Goal: Transaction & Acquisition: Obtain resource

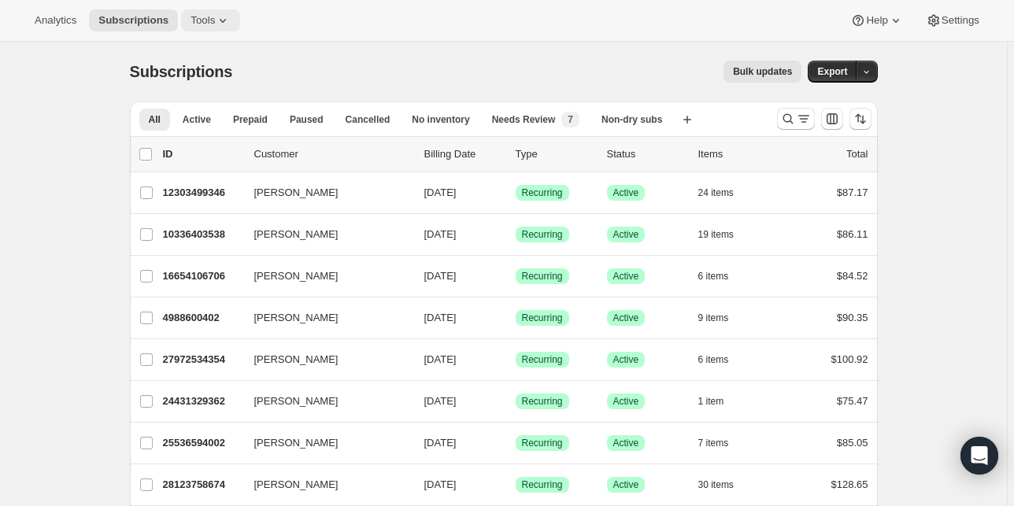
click at [215, 21] on icon at bounding box center [223, 21] width 16 height 16
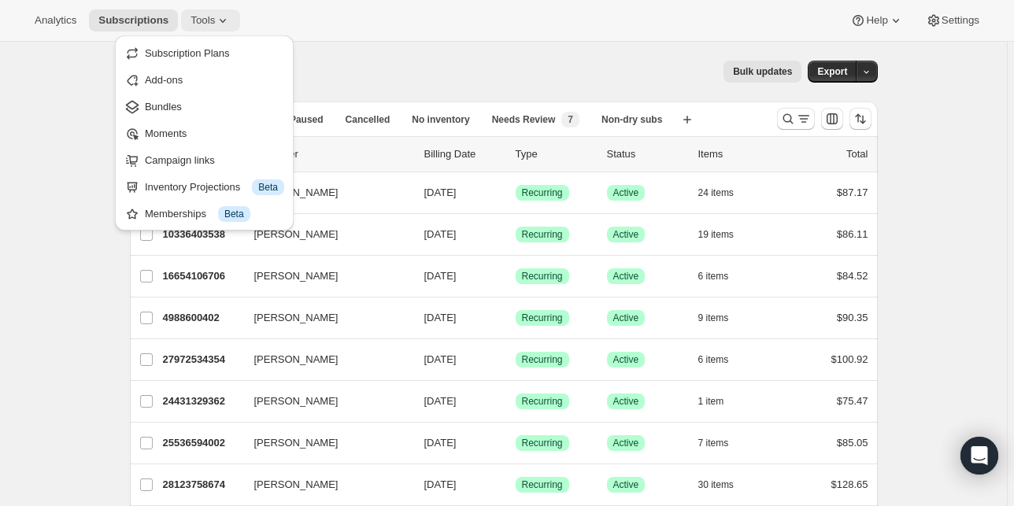
click at [209, 11] on button "Tools" at bounding box center [210, 20] width 59 height 22
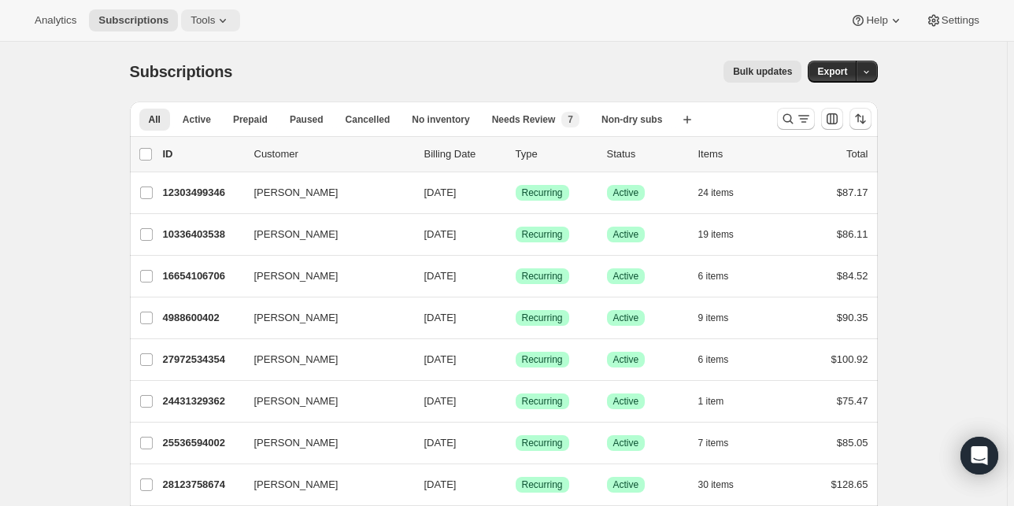
click at [206, 22] on span "Tools" at bounding box center [203, 20] width 24 height 13
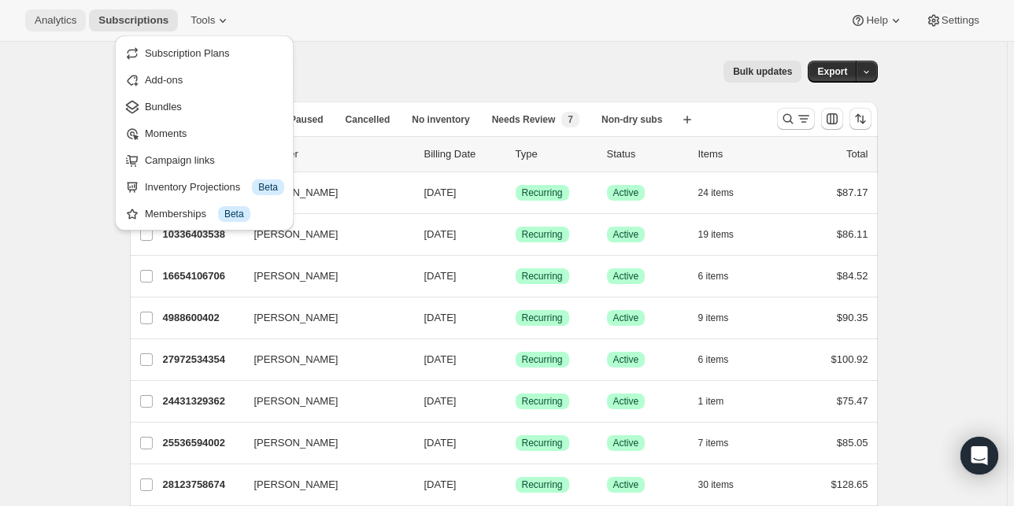
click at [68, 22] on span "Analytics" at bounding box center [56, 20] width 42 height 13
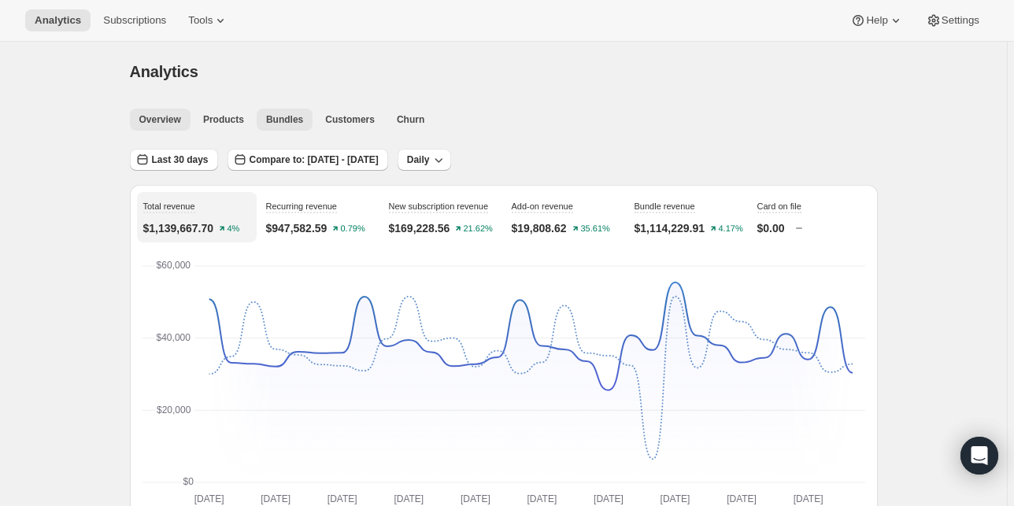
click at [272, 119] on span "Bundles" at bounding box center [284, 119] width 37 height 13
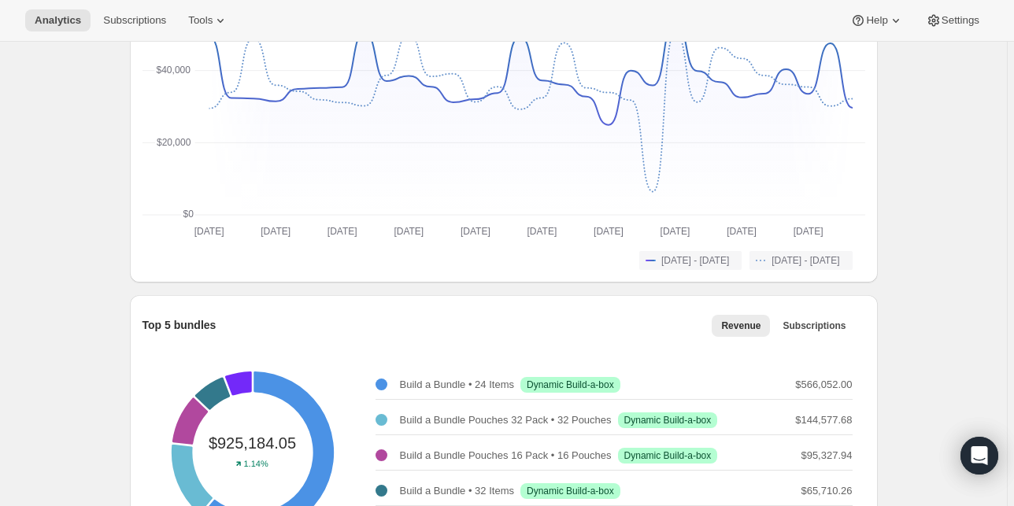
scroll to position [378, 0]
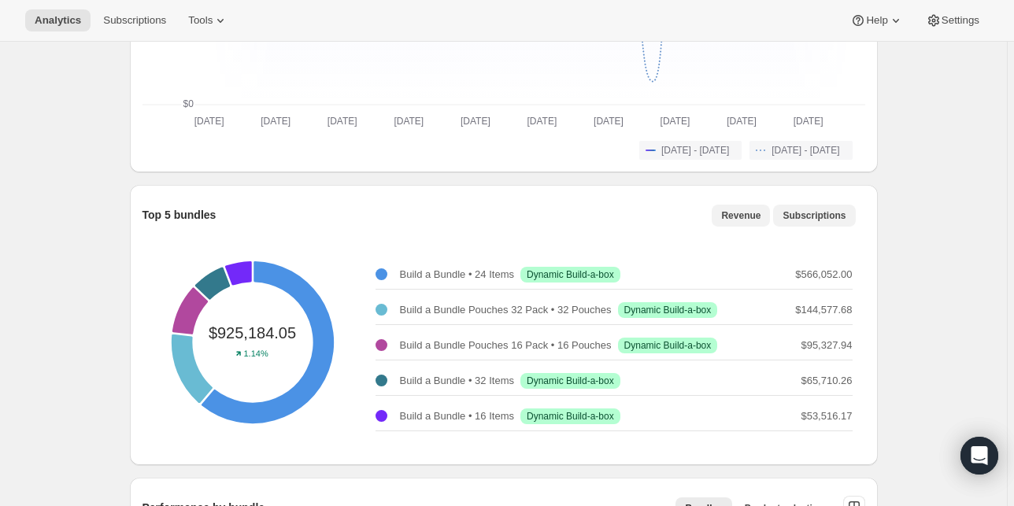
click at [839, 224] on button "Subscriptions" at bounding box center [814, 216] width 82 height 22
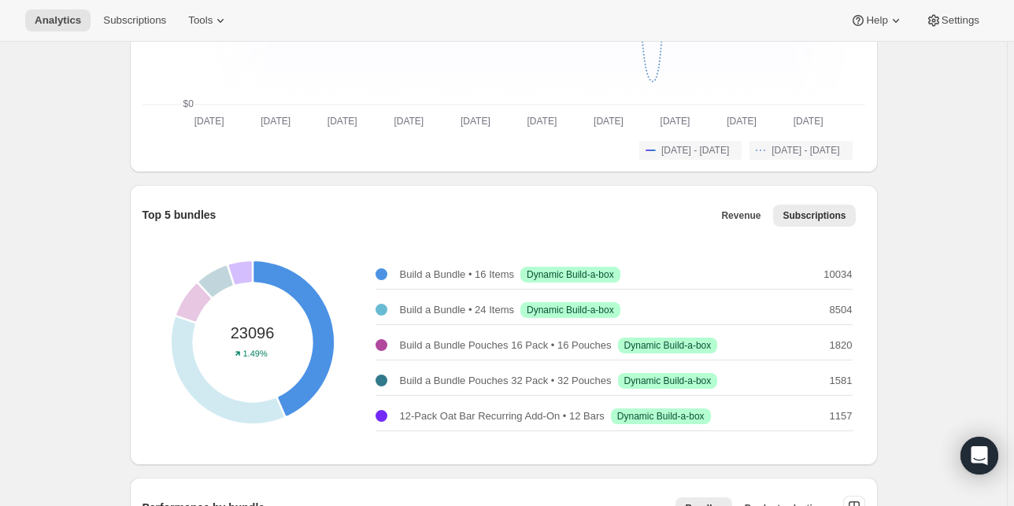
click at [385, 272] on div at bounding box center [381, 274] width 12 height 12
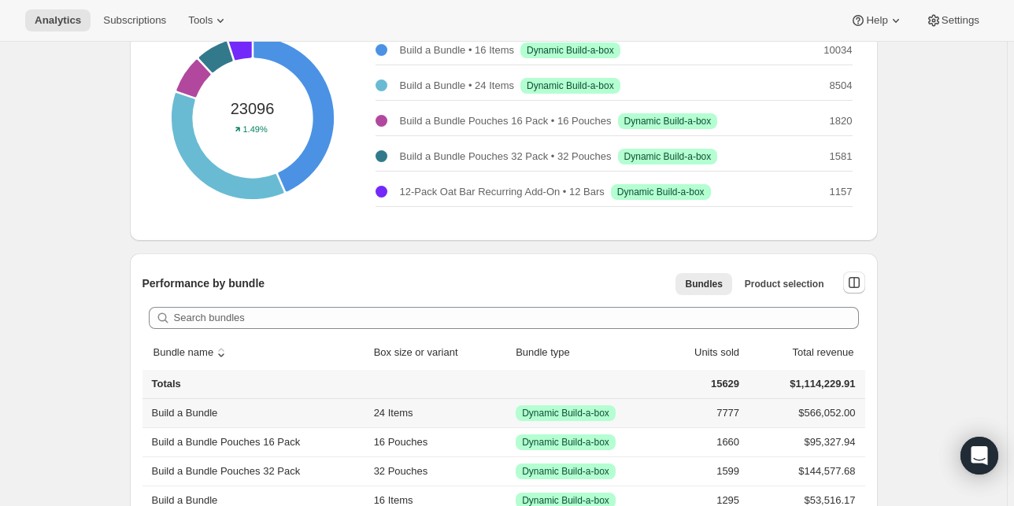
scroll to position [567, 0]
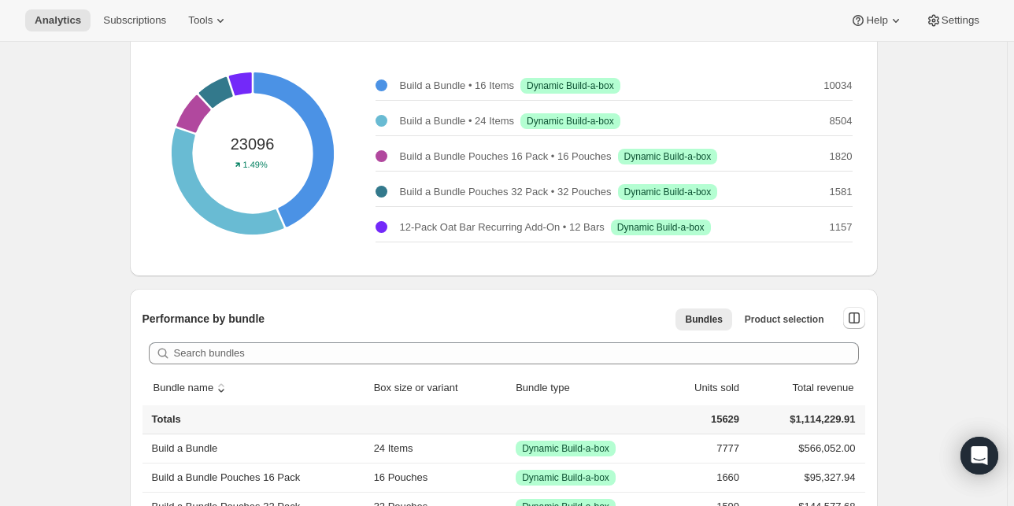
click at [193, 386] on button "sort ascending by Bundle name" at bounding box center [191, 388] width 81 height 30
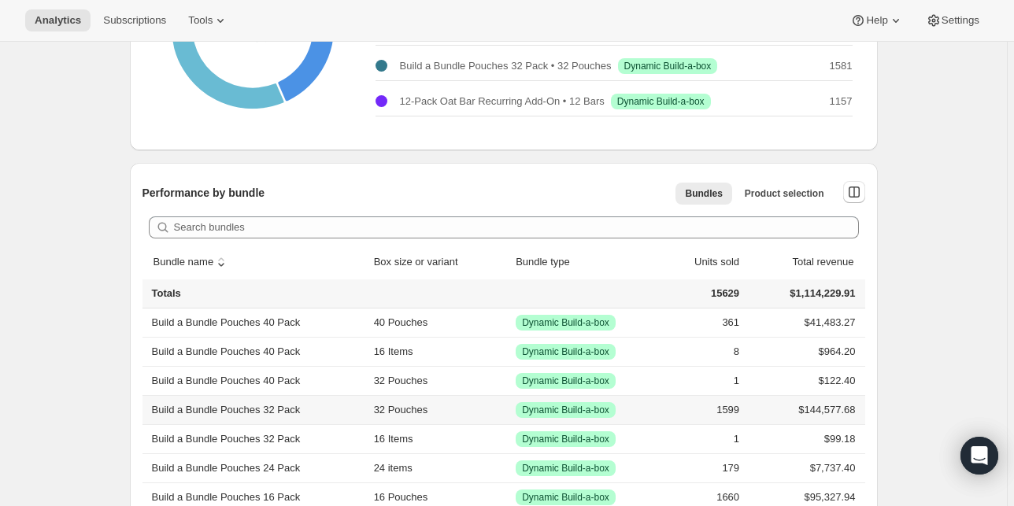
scroll to position [756, 0]
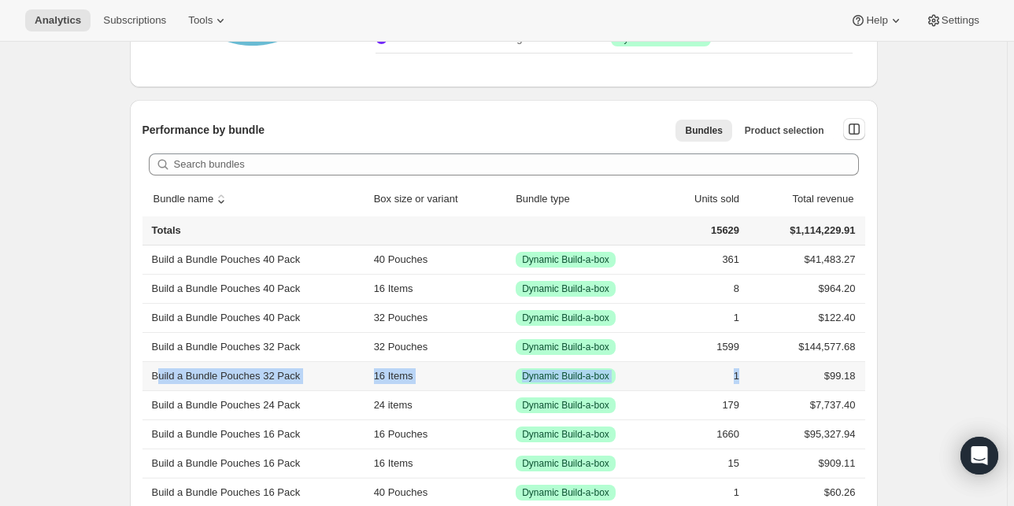
drag, startPoint x: 742, startPoint y: 375, endPoint x: 161, endPoint y: 378, distance: 581.7
click at [161, 378] on tr "Build a Bundle Pouches 32 Pack 16 Items Success Dynamic Build-a-box 1 $99.18" at bounding box center [503, 375] width 723 height 29
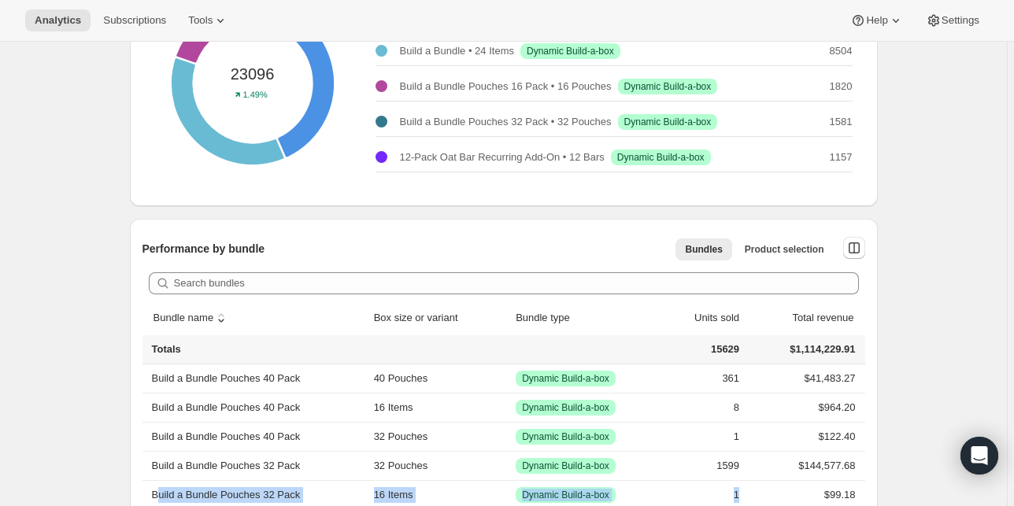
scroll to position [722, 0]
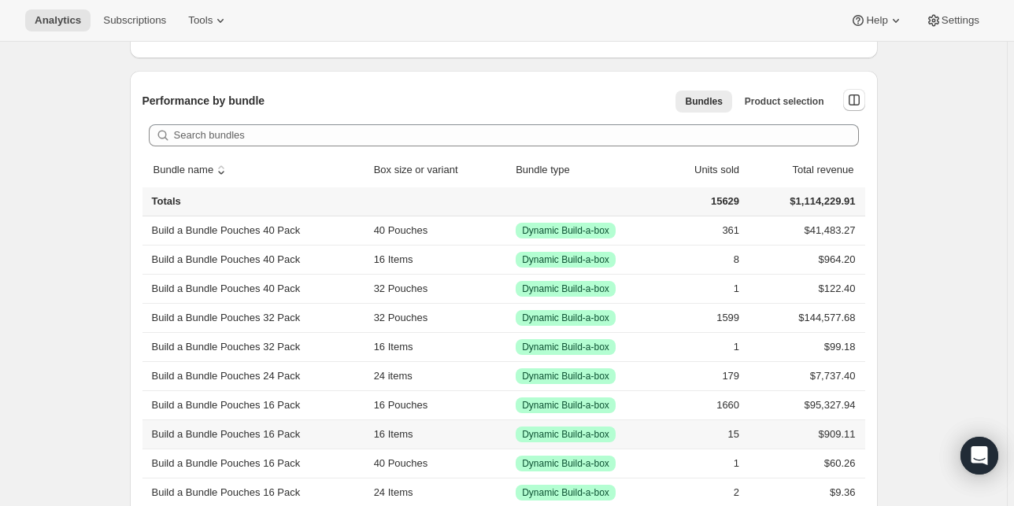
scroll to position [848, 0]
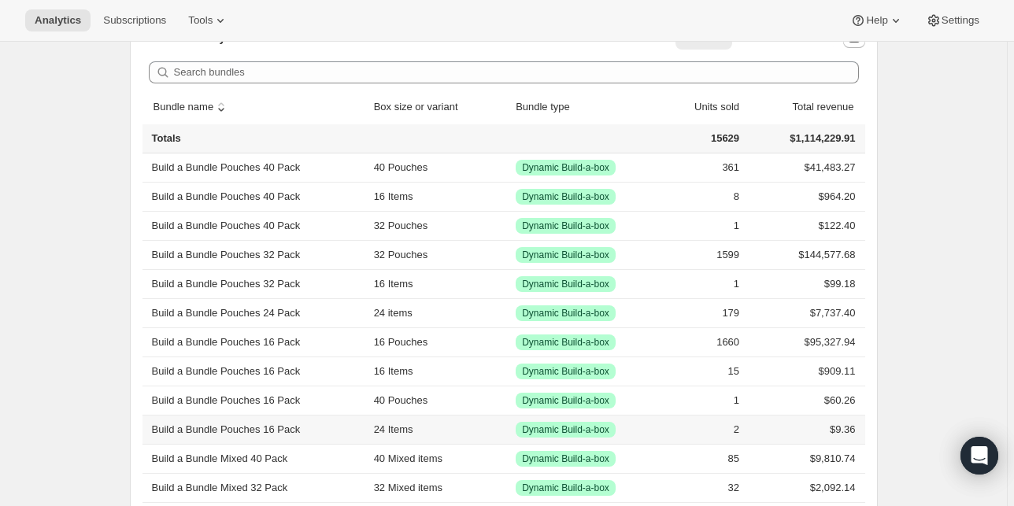
click at [734, 428] on td "2" at bounding box center [698, 429] width 91 height 29
click at [839, 422] on td "$9.36" at bounding box center [804, 429] width 120 height 29
click at [577, 435] on span "Dynamic Build-a-box" at bounding box center [565, 430] width 87 height 13
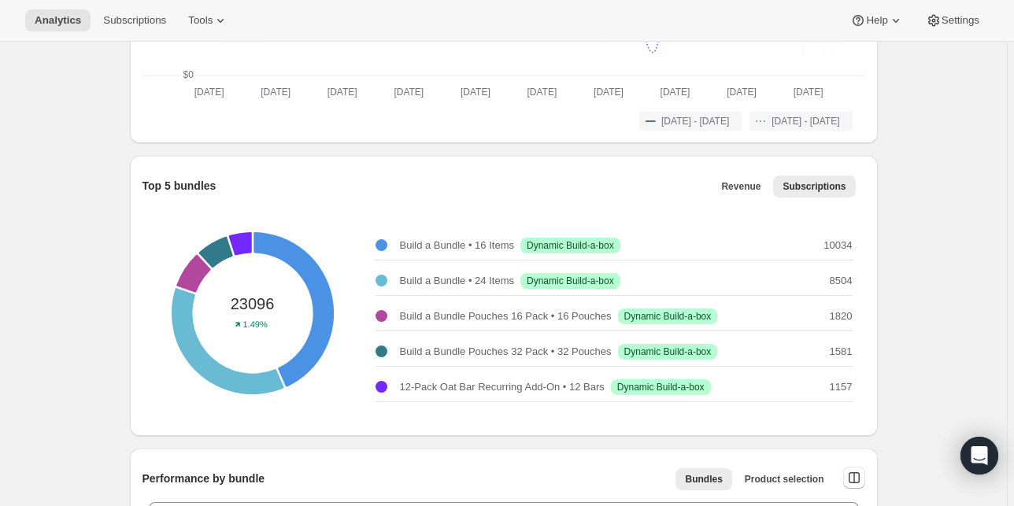
scroll to position [0, 0]
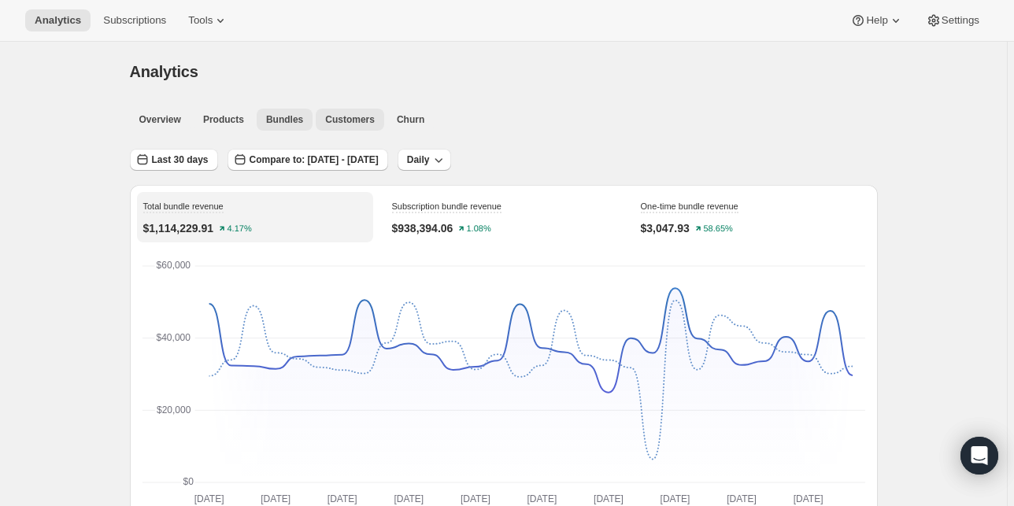
click at [350, 124] on span "Customers" at bounding box center [350, 119] width 50 height 13
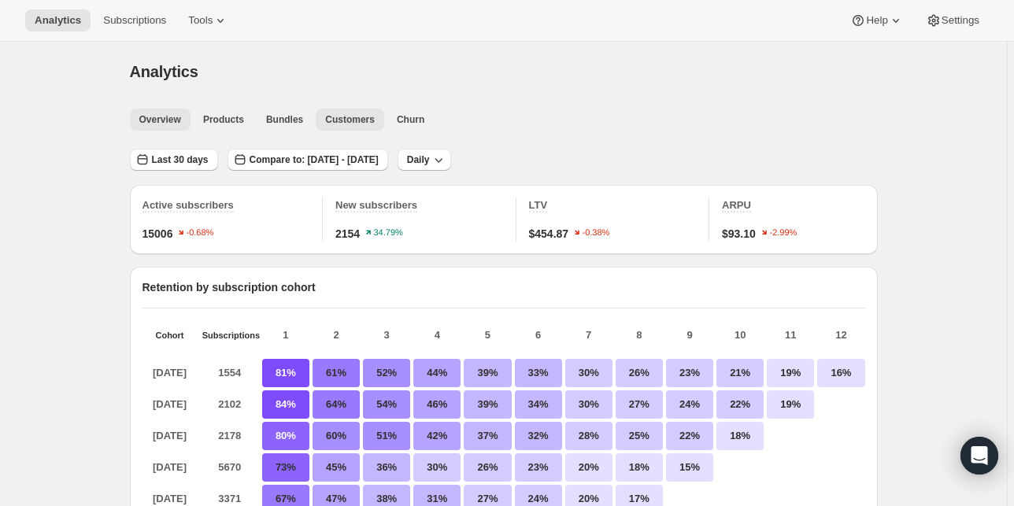
click at [172, 120] on span "Overview" at bounding box center [160, 119] width 42 height 13
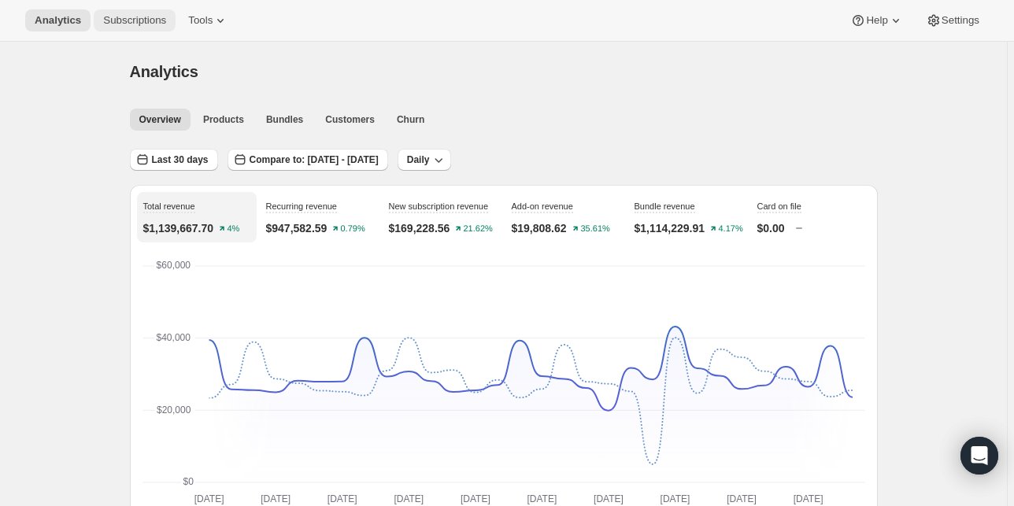
click at [147, 25] on span "Subscriptions" at bounding box center [134, 20] width 63 height 13
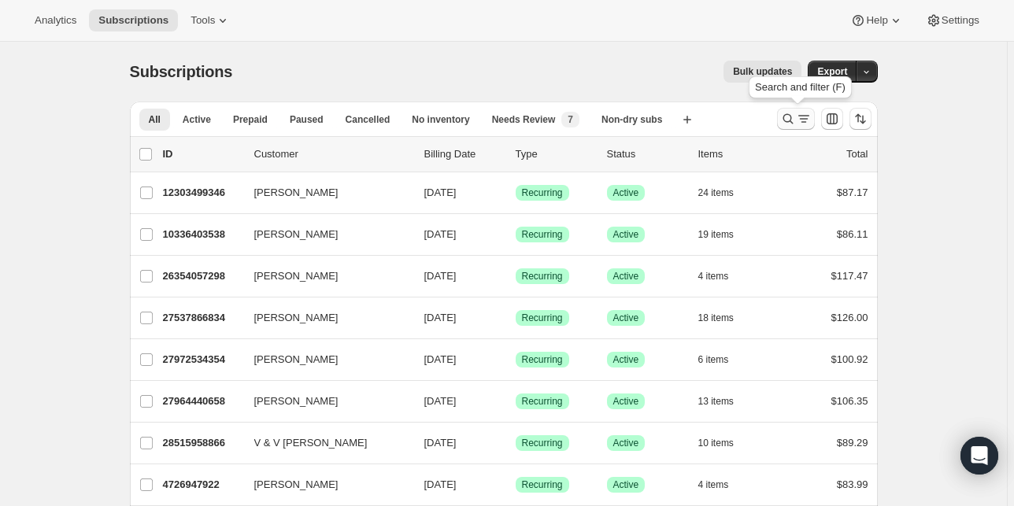
click at [796, 120] on icon "Search and filter results" at bounding box center [788, 119] width 16 height 16
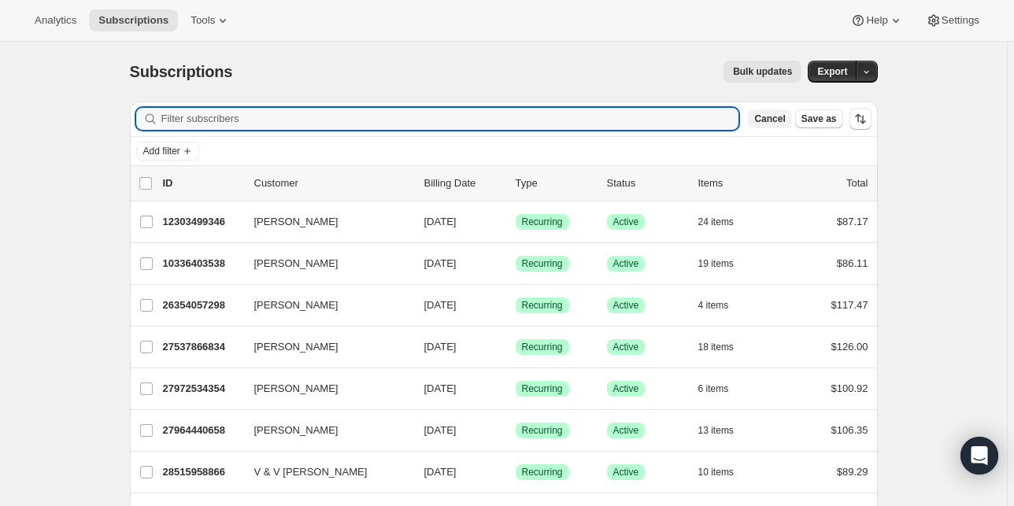
click at [785, 119] on span "Cancel" at bounding box center [769, 119] width 31 height 13
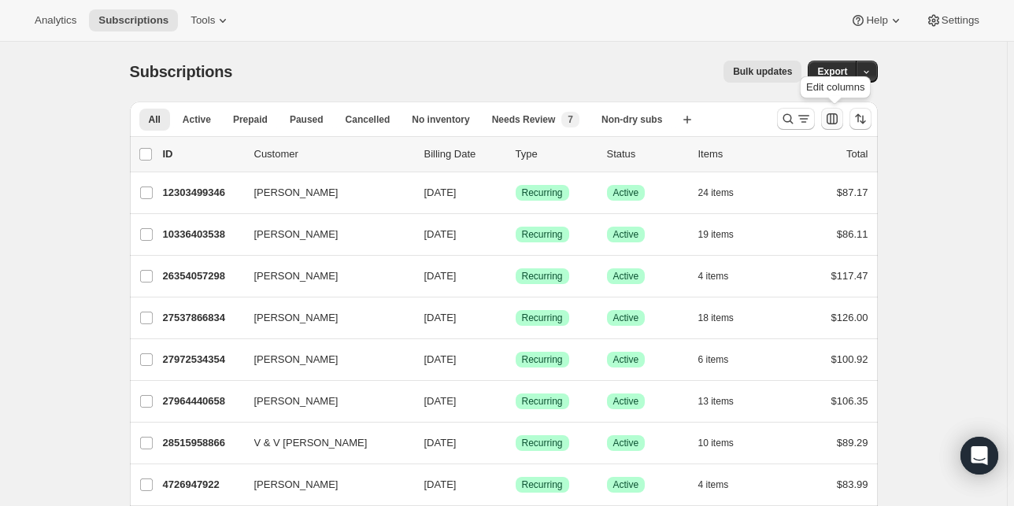
click at [833, 115] on icon "Customize table column order and visibility" at bounding box center [832, 118] width 11 height 11
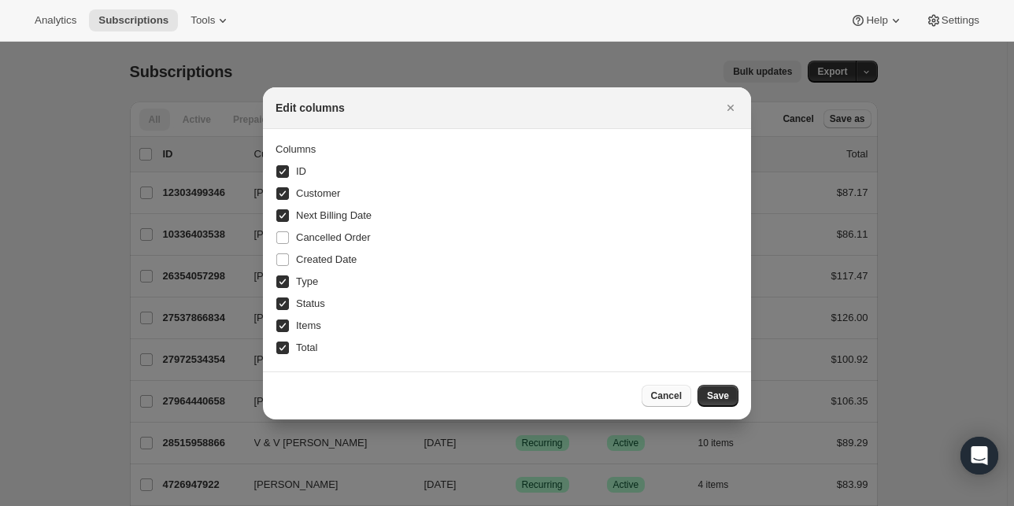
click at [668, 398] on span "Cancel" at bounding box center [666, 396] width 31 height 13
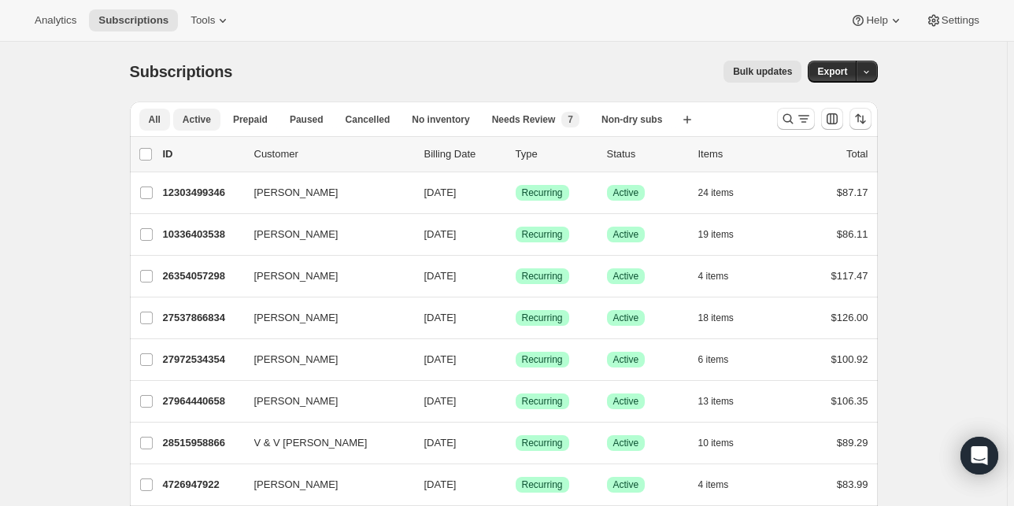
click at [188, 120] on span "Active" at bounding box center [197, 119] width 28 height 13
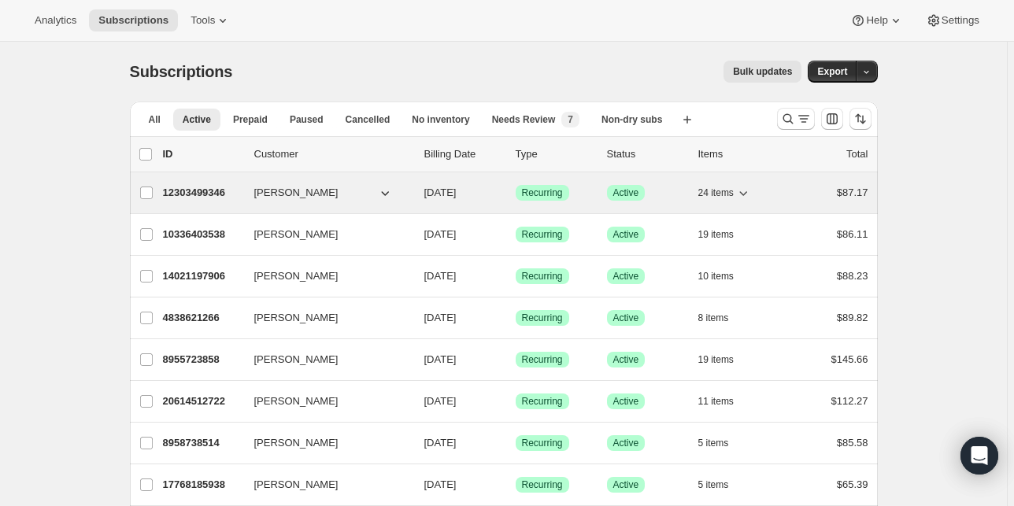
click at [734, 190] on span "24 items" at bounding box center [715, 193] width 35 height 13
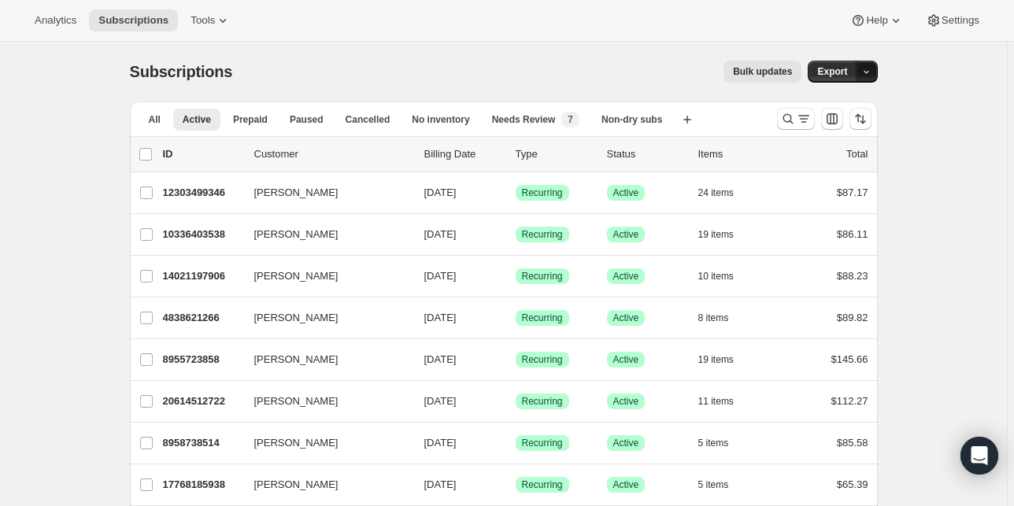
click at [867, 70] on icon "button" at bounding box center [866, 72] width 10 height 10
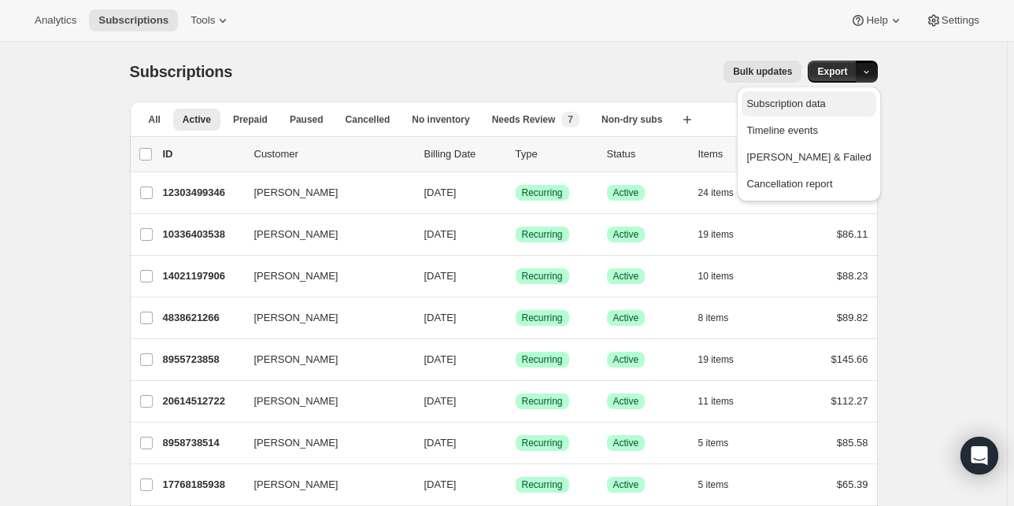
click at [825, 107] on span "Subscription data" at bounding box center [785, 104] width 79 height 12
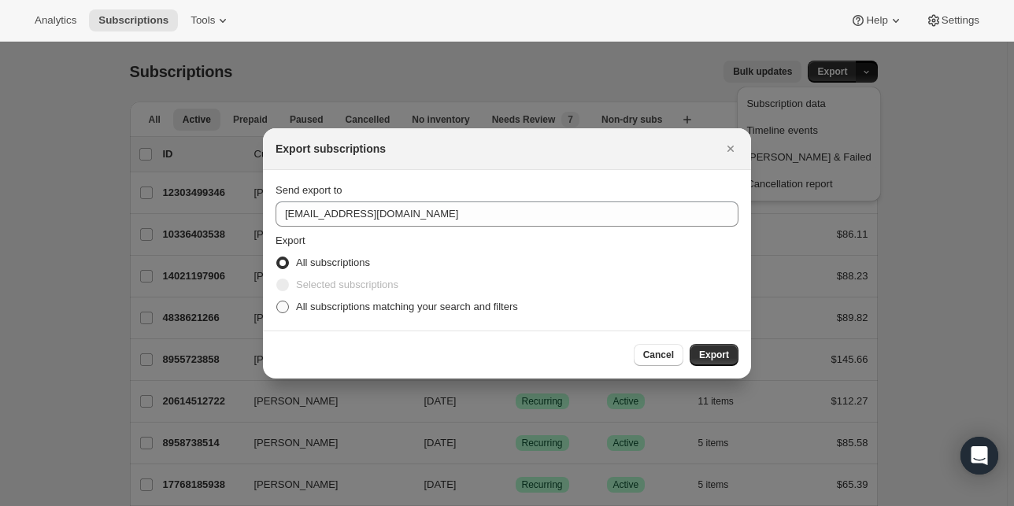
click at [408, 309] on span "All subscriptions matching your search and filters" at bounding box center [407, 307] width 222 height 12
click at [277, 301] on input "All subscriptions matching your search and filters" at bounding box center [276, 301] width 1 height 1
radio input "true"
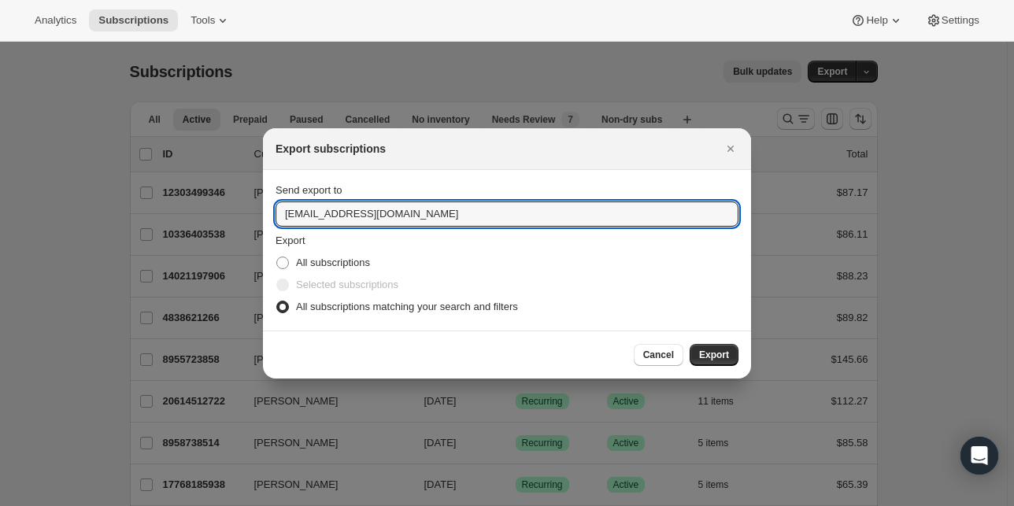
drag, startPoint x: 412, startPoint y: 215, endPoint x: 246, endPoint y: 208, distance: 166.2
click at [289, 212] on input "[EMAIL_ADDRESS][DOMAIN_NAME]" at bounding box center [507, 214] width 463 height 25
click at [296, 212] on input "[EMAIL_ADDRESS][DOMAIN_NAME]" at bounding box center [507, 214] width 463 height 25
type input "[PERSON_NAME][EMAIL_ADDRESS][DOMAIN_NAME]"
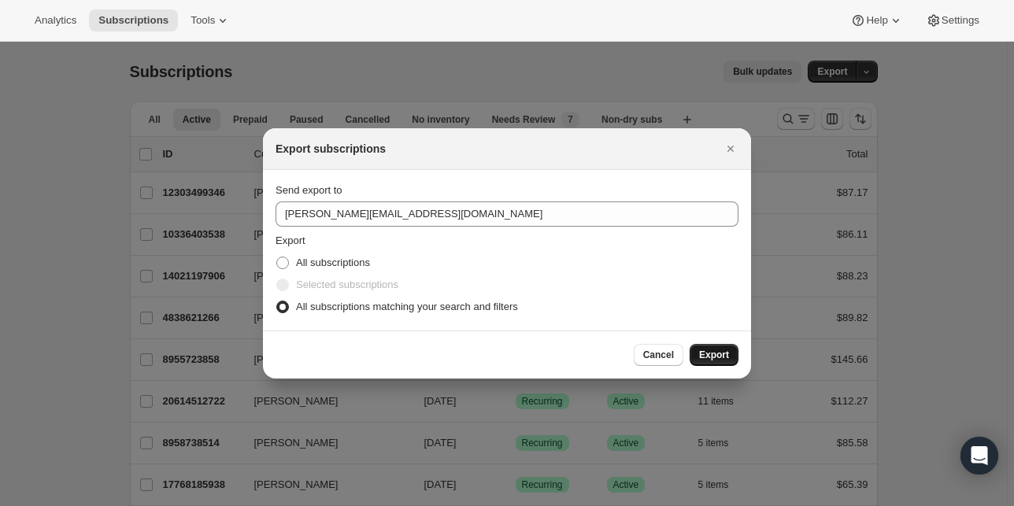
click at [705, 356] on span "Export" at bounding box center [714, 355] width 30 height 13
